Goal: Information Seeking & Learning: Understand process/instructions

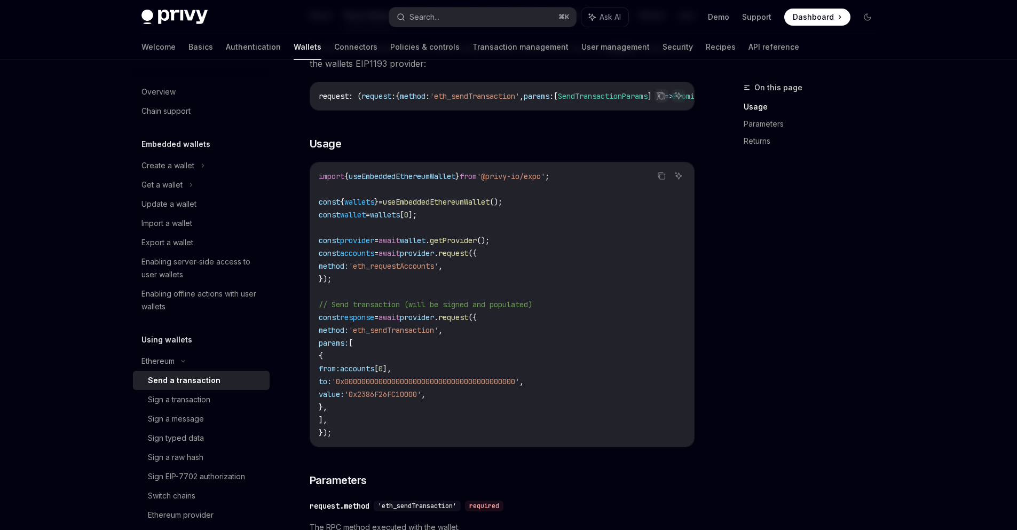
scroll to position [177, 0]
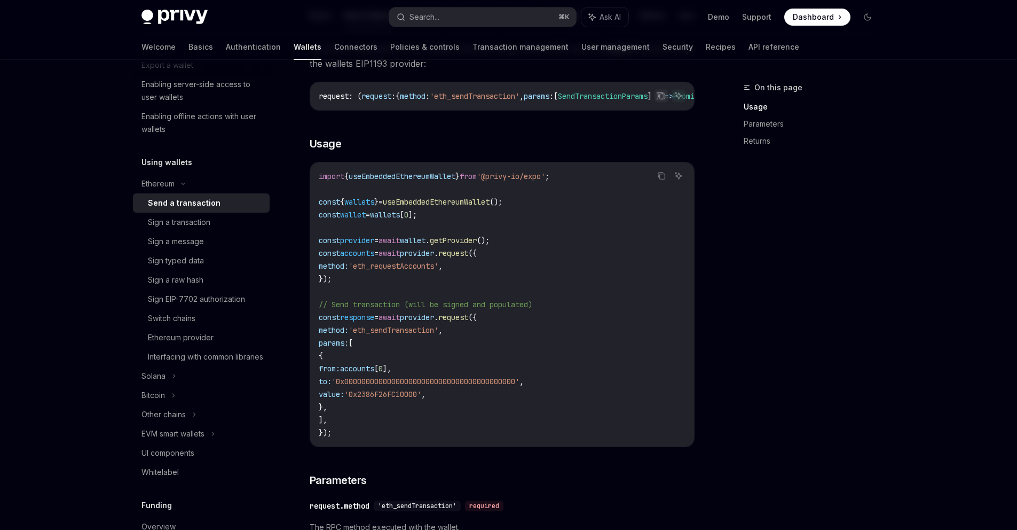
click at [405, 271] on span "'eth_requestAccounts'" at bounding box center [394, 266] width 90 height 10
drag, startPoint x: 377, startPoint y: 271, endPoint x: 463, endPoint y: 271, distance: 86.0
click at [438, 271] on span "'eth_requestAccounts'" at bounding box center [394, 266] width 90 height 10
copy span "eth_requestAccounts"
click at [200, 325] on link "Switch chains" at bounding box center [201, 318] width 137 height 19
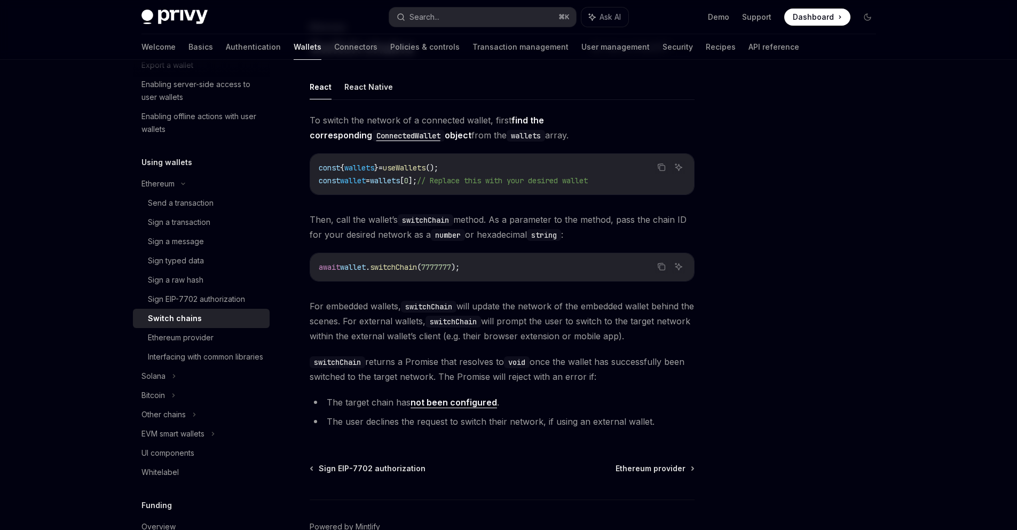
scroll to position [45, 0]
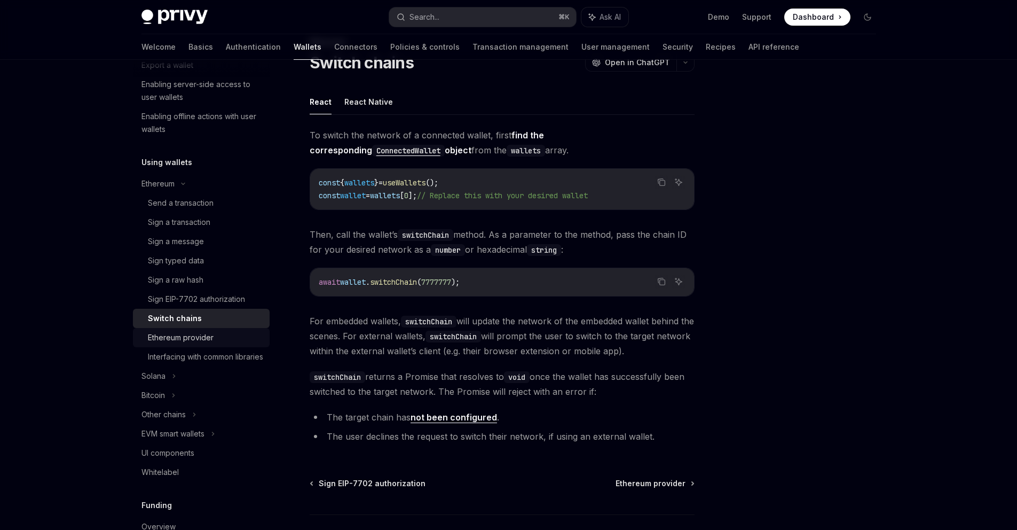
click at [190, 343] on div "Ethereum provider" at bounding box center [181, 337] width 66 height 13
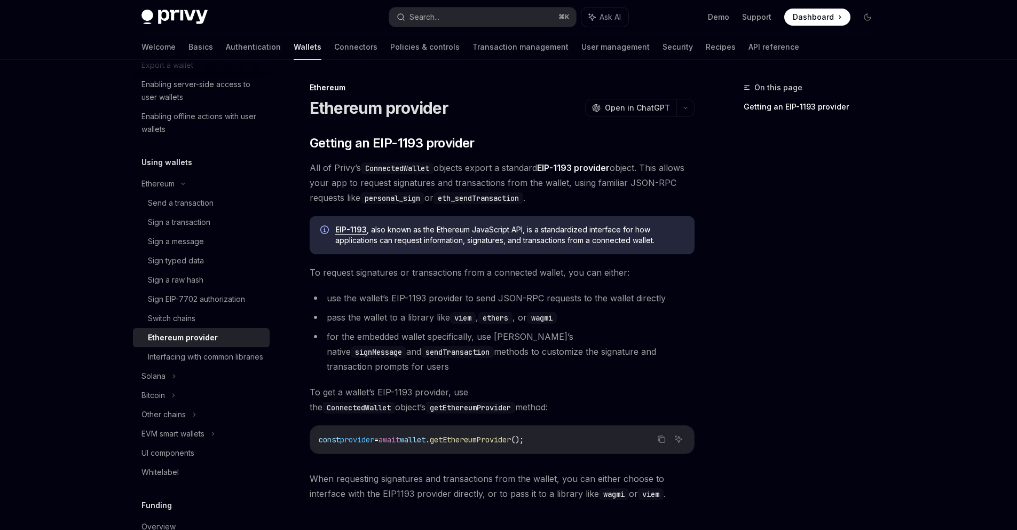
click at [724, 163] on div "On this page Getting an EIP-1193 provider" at bounding box center [803, 305] width 162 height 448
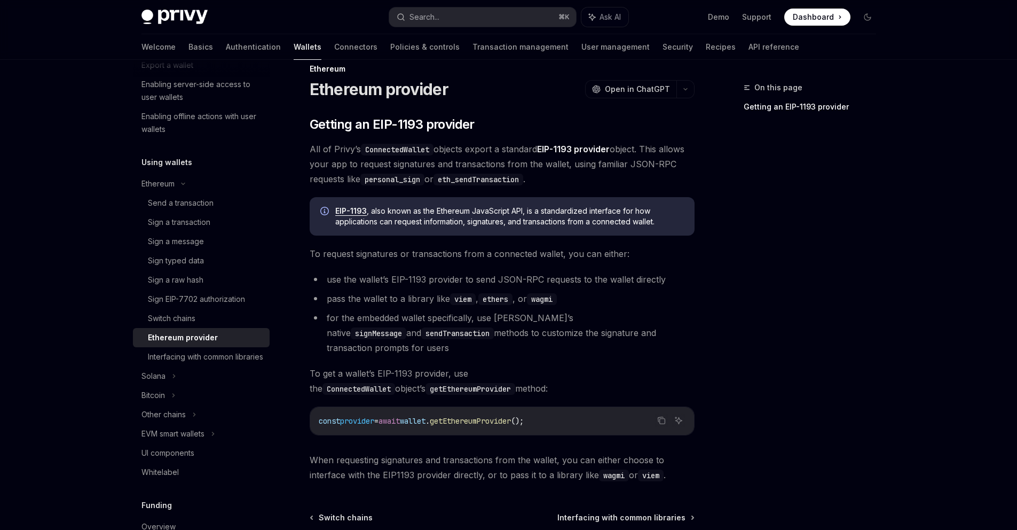
scroll to position [32, 0]
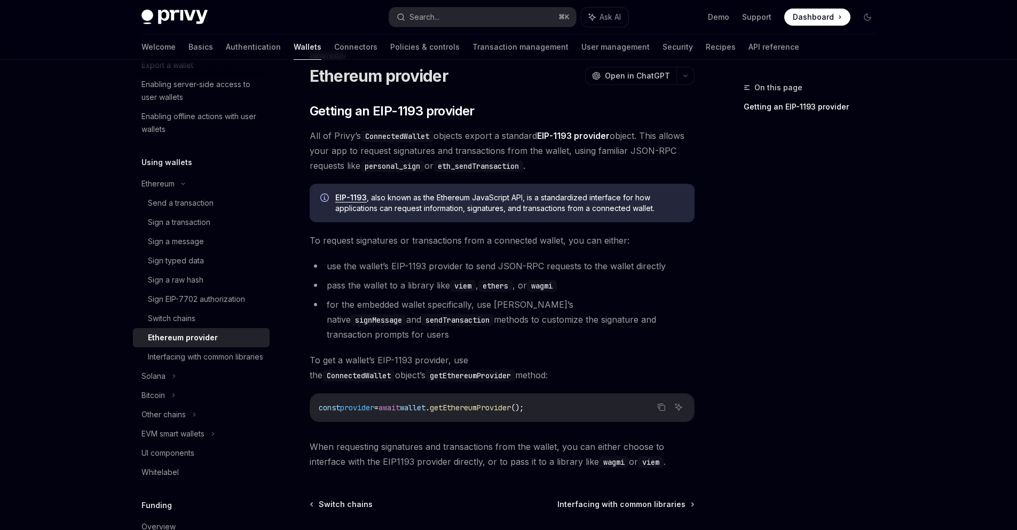
click at [502, 403] on span "getEthereumProvider" at bounding box center [470, 408] width 81 height 10
click at [396, 403] on span "await" at bounding box center [389, 408] width 21 height 10
click at [494, 403] on span "getEthereumProvider" at bounding box center [470, 408] width 81 height 10
click at [188, 324] on div "Switch chains" at bounding box center [172, 318] width 48 height 13
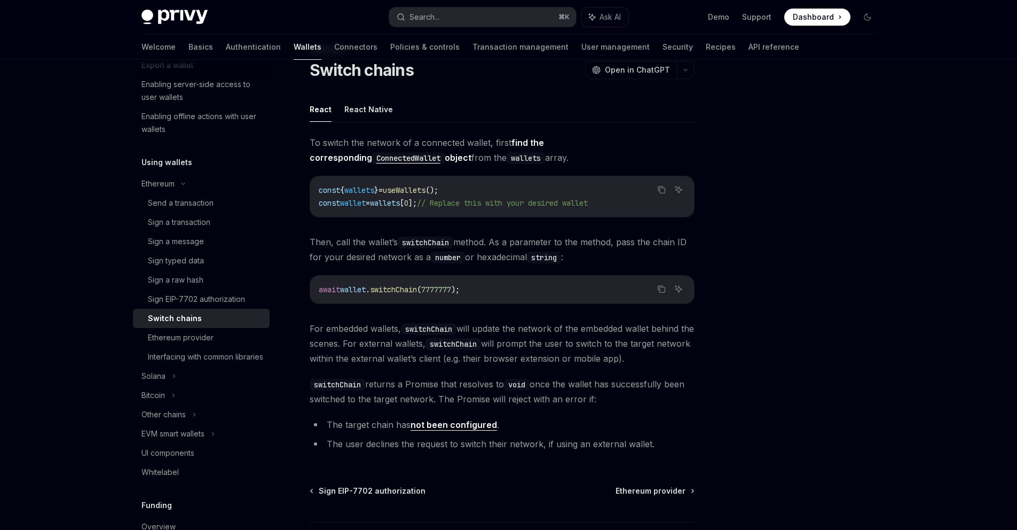
scroll to position [38, 0]
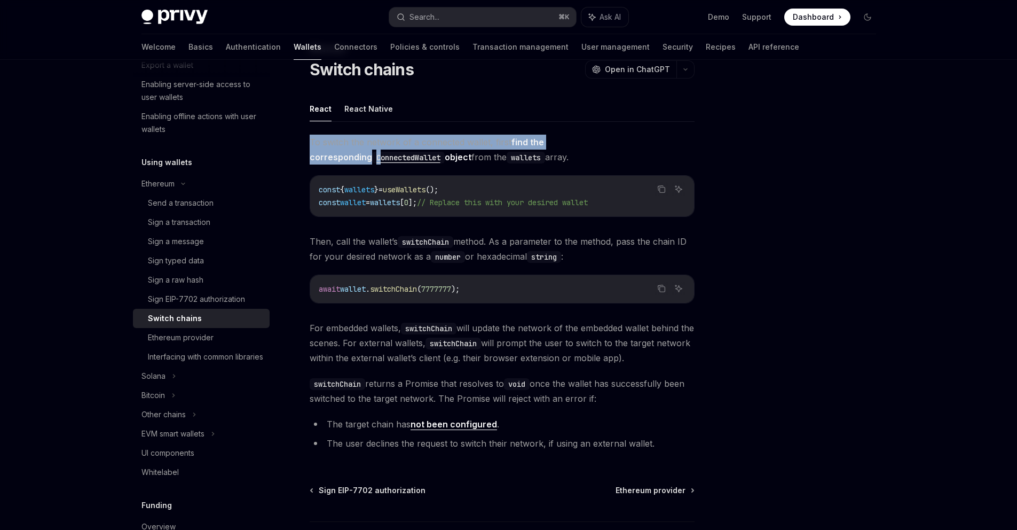
drag, startPoint x: 304, startPoint y: 147, endPoint x: 615, endPoint y: 136, distance: 310.9
click at [615, 136] on div "Ethereum Switch chains OpenAI Open in ChatGPT OpenAI Open in ChatGPT React Reac…" at bounding box center [401, 328] width 589 height 571
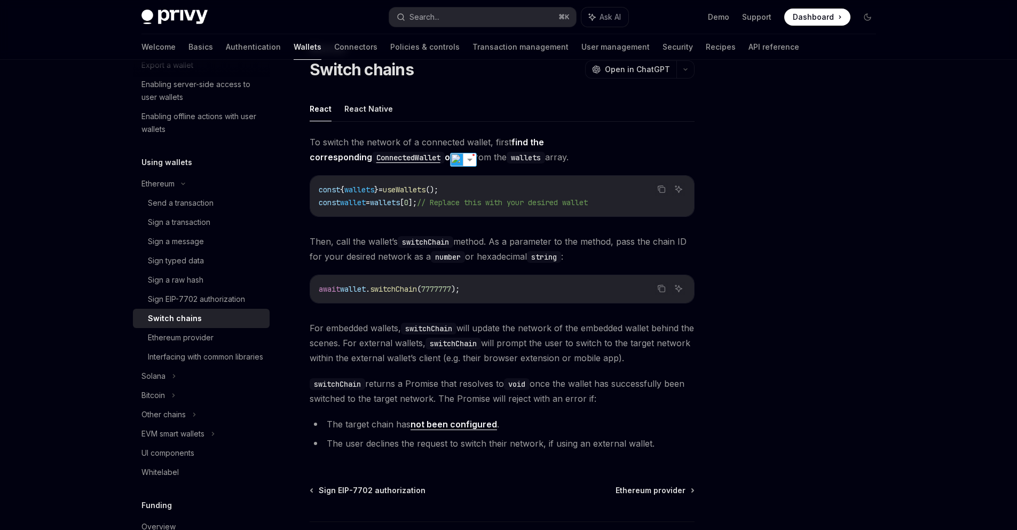
click at [804, 131] on div at bounding box center [803, 305] width 162 height 448
drag, startPoint x: 374, startPoint y: 161, endPoint x: 502, endPoint y: 159, distance: 127.6
click at [499, 159] on span "To switch the network of a connected wallet, first find the corresponding Conne…" at bounding box center [502, 150] width 385 height 30
click at [579, 162] on span "To switch the network of a connected wallet, first find the corresponding Conne…" at bounding box center [502, 150] width 385 height 30
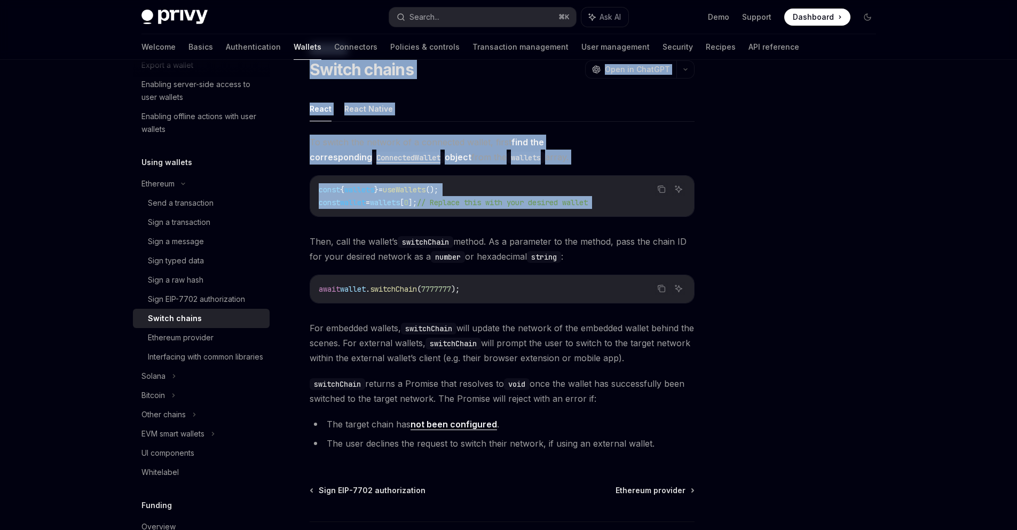
drag, startPoint x: 304, startPoint y: 245, endPoint x: 712, endPoint y: 246, distance: 407.4
click at [712, 246] on div "Ethereum Switch chains OpenAI Open in ChatGPT OpenAI Open in ChatGPT React Reac…" at bounding box center [509, 317] width 752 height 592
click at [769, 209] on div at bounding box center [803, 305] width 162 height 448
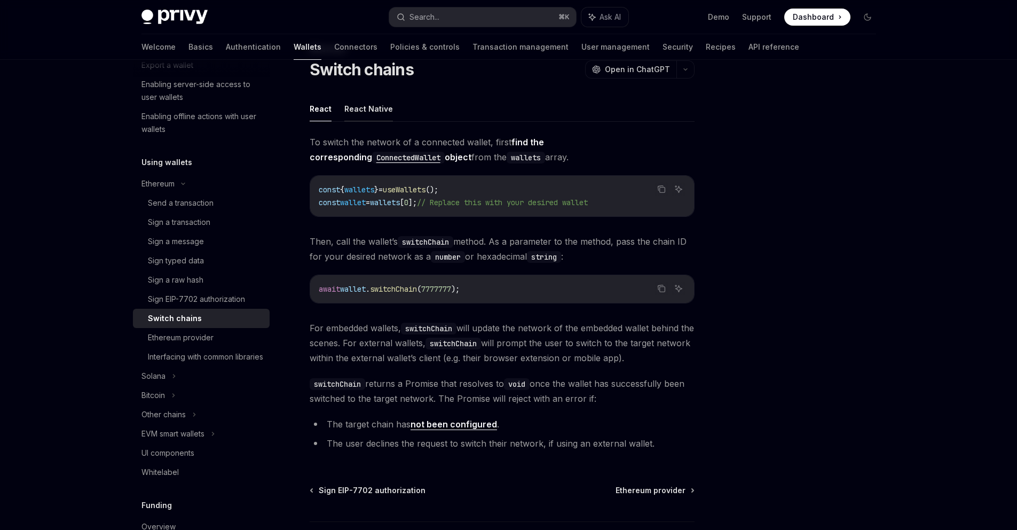
click at [382, 109] on button "React Native" at bounding box center [368, 108] width 49 height 25
type textarea "*"
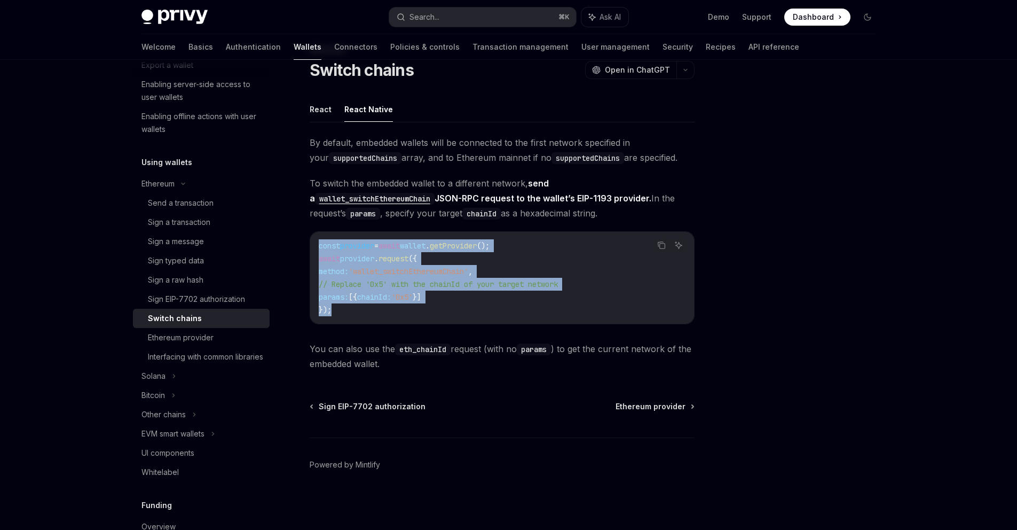
drag, startPoint x: 343, startPoint y: 317, endPoint x: 308, endPoint y: 240, distance: 84.8
click at [308, 240] on div "Ethereum Switch chains OpenAI Open in ChatGPT OpenAI Open in ChatGPT React Reac…" at bounding box center [401, 286] width 589 height 486
click at [411, 270] on span "'wallet_switchEthereumChain'" at bounding box center [409, 271] width 120 height 10
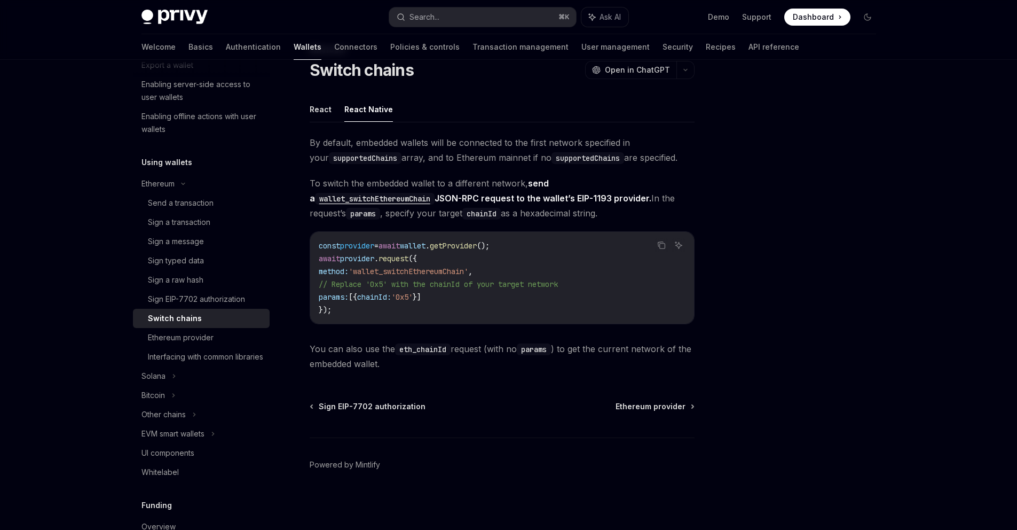
click at [364, 258] on span "provider" at bounding box center [357, 259] width 34 height 10
click at [390, 258] on span "request" at bounding box center [394, 259] width 30 height 10
click at [448, 259] on code "const provider = await wallet . getProvider (); await provider . request ({ met…" at bounding box center [502, 277] width 367 height 77
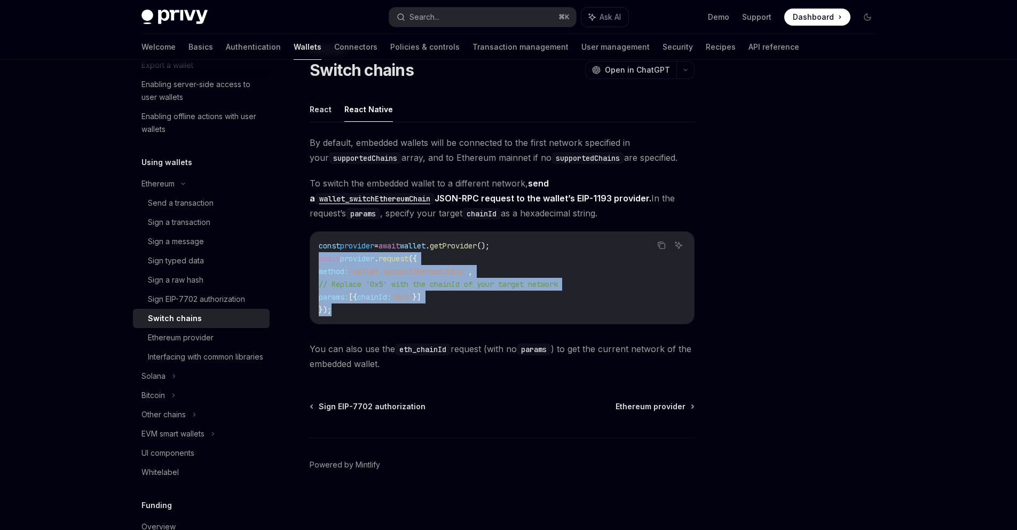
drag, startPoint x: 337, startPoint y: 317, endPoint x: 312, endPoint y: 263, distance: 59.0
click at [312, 263] on div "const provider = await wallet . getProvider (); await provider . request ({ met…" at bounding box center [502, 278] width 384 height 92
copy code "await provider . request ({ method: 'wallet_switchEthereumChain' , // Replace '…"
click at [468, 270] on span "'wallet_switchEthereumChain'" at bounding box center [409, 271] width 120 height 10
